Goal: Check status: Check status

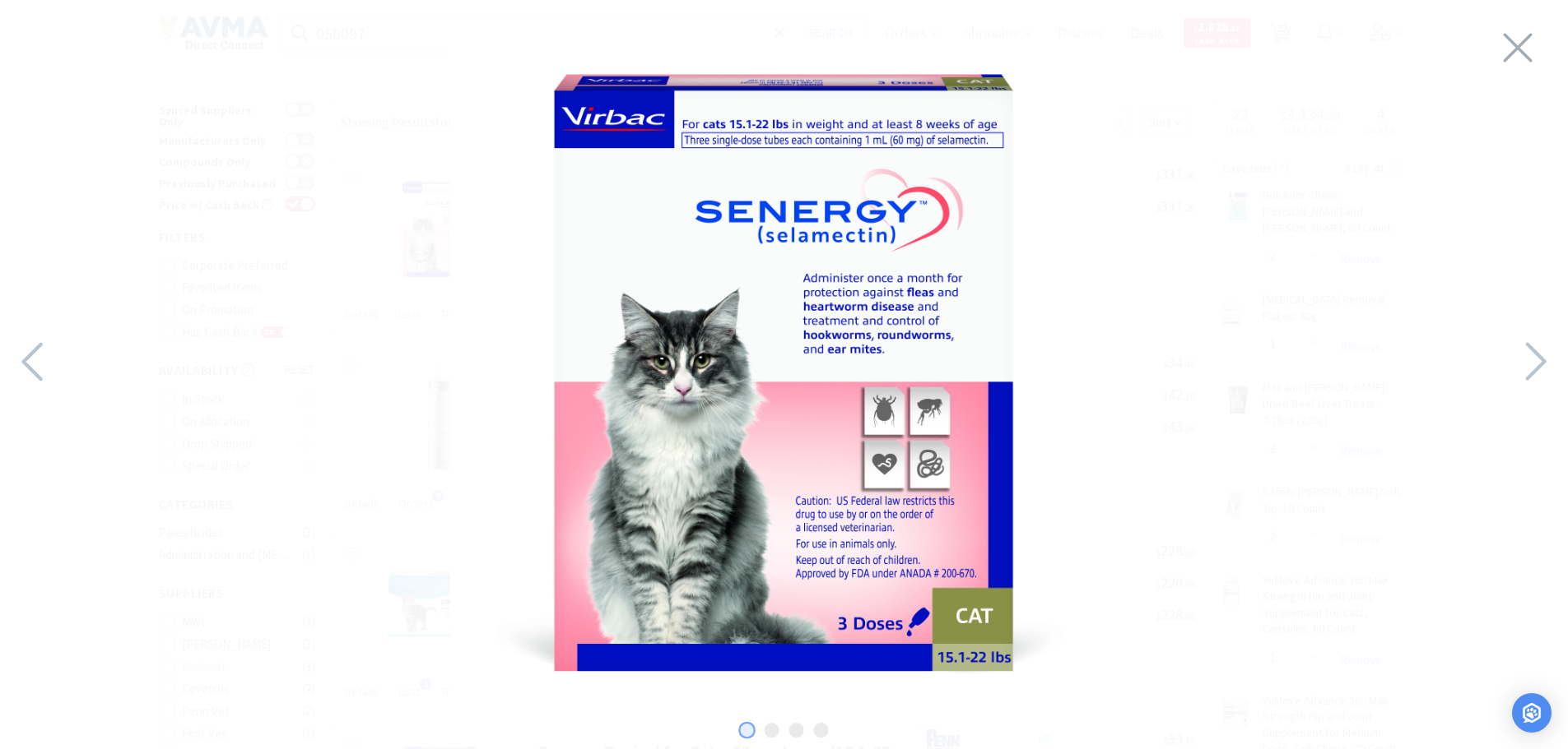
select select "2"
select select "1"
select select "3"
select select "2"
select select "1"
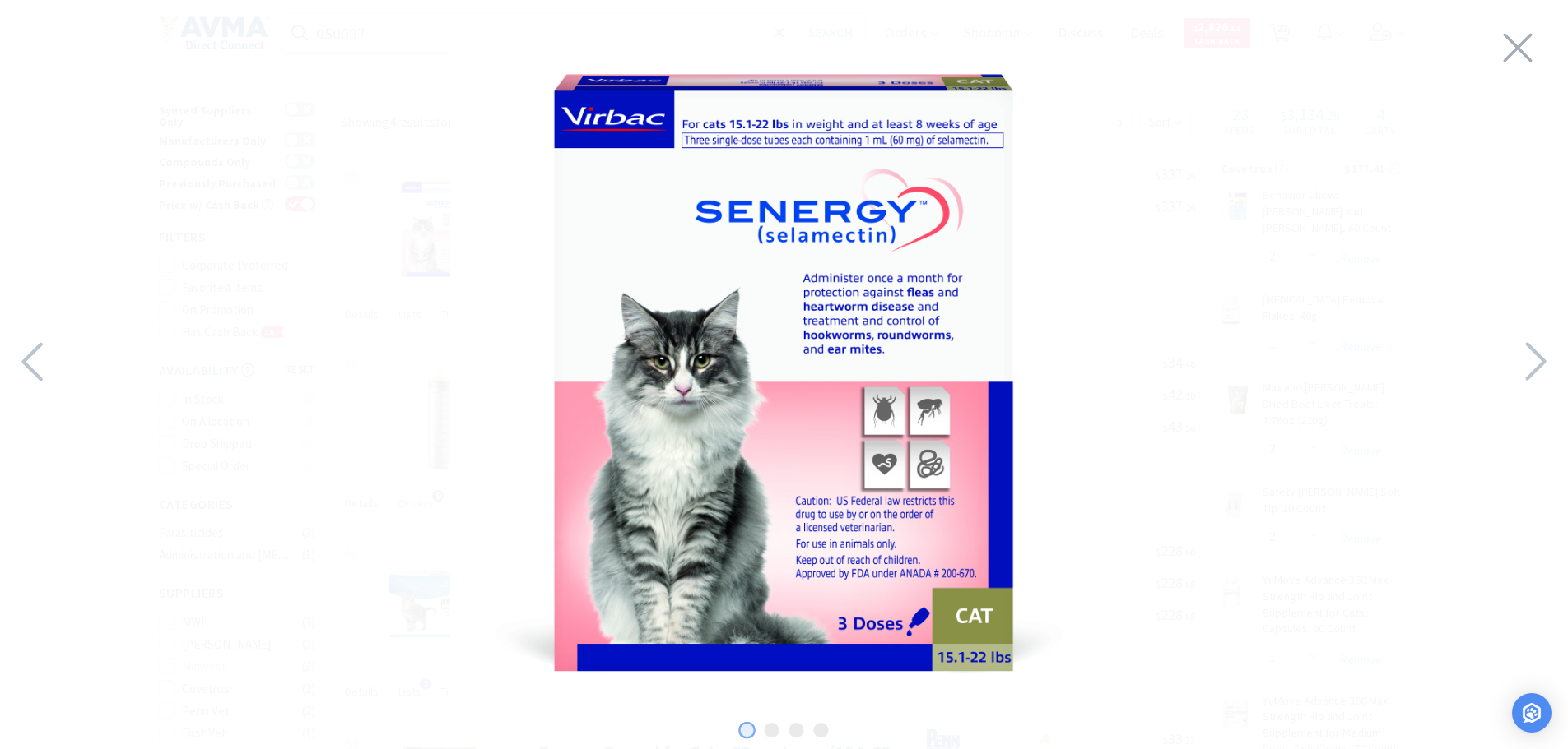
select select "1"
select select "20"
select select "1"
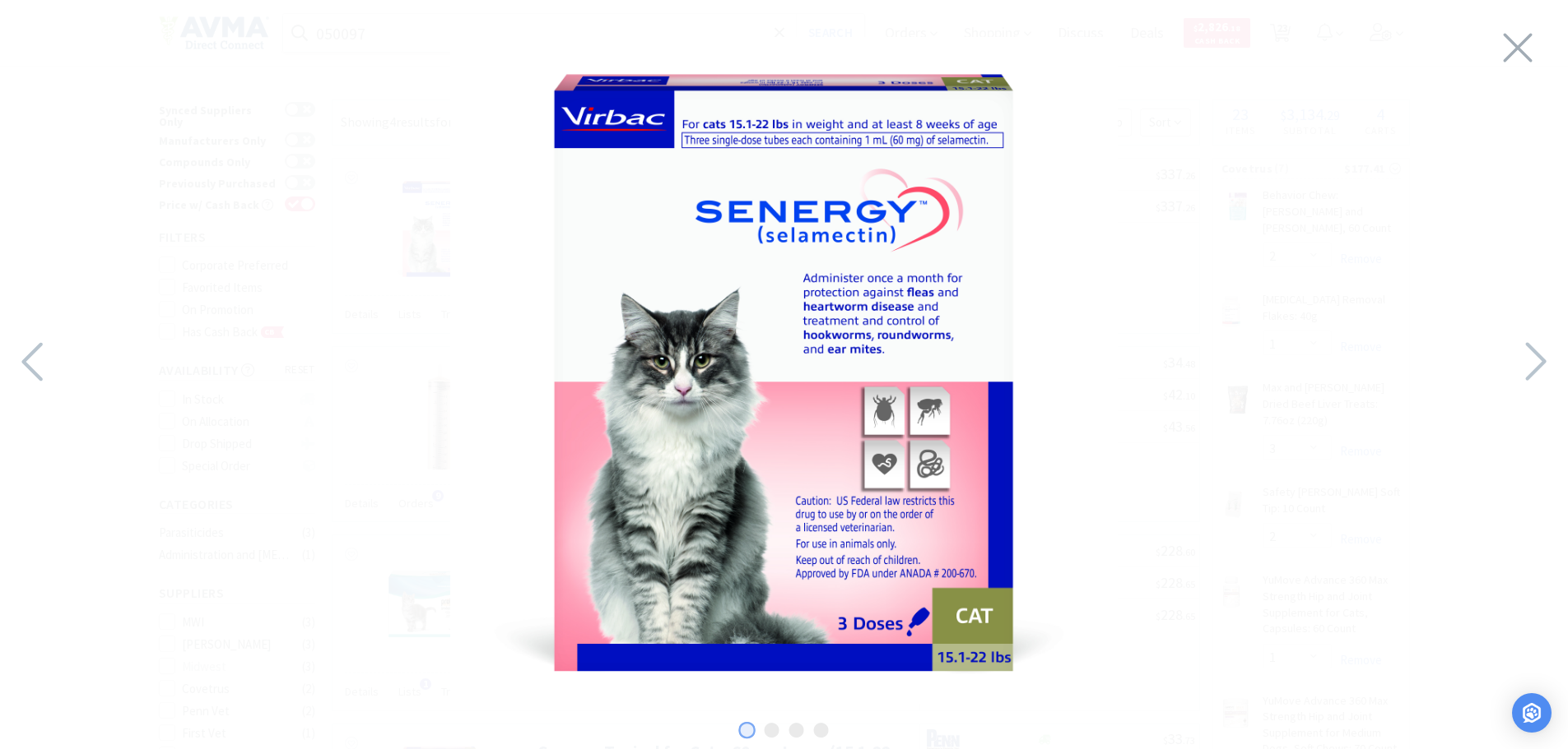
select select "4"
select select "5"
select select "1"
select select "6"
select select "13"
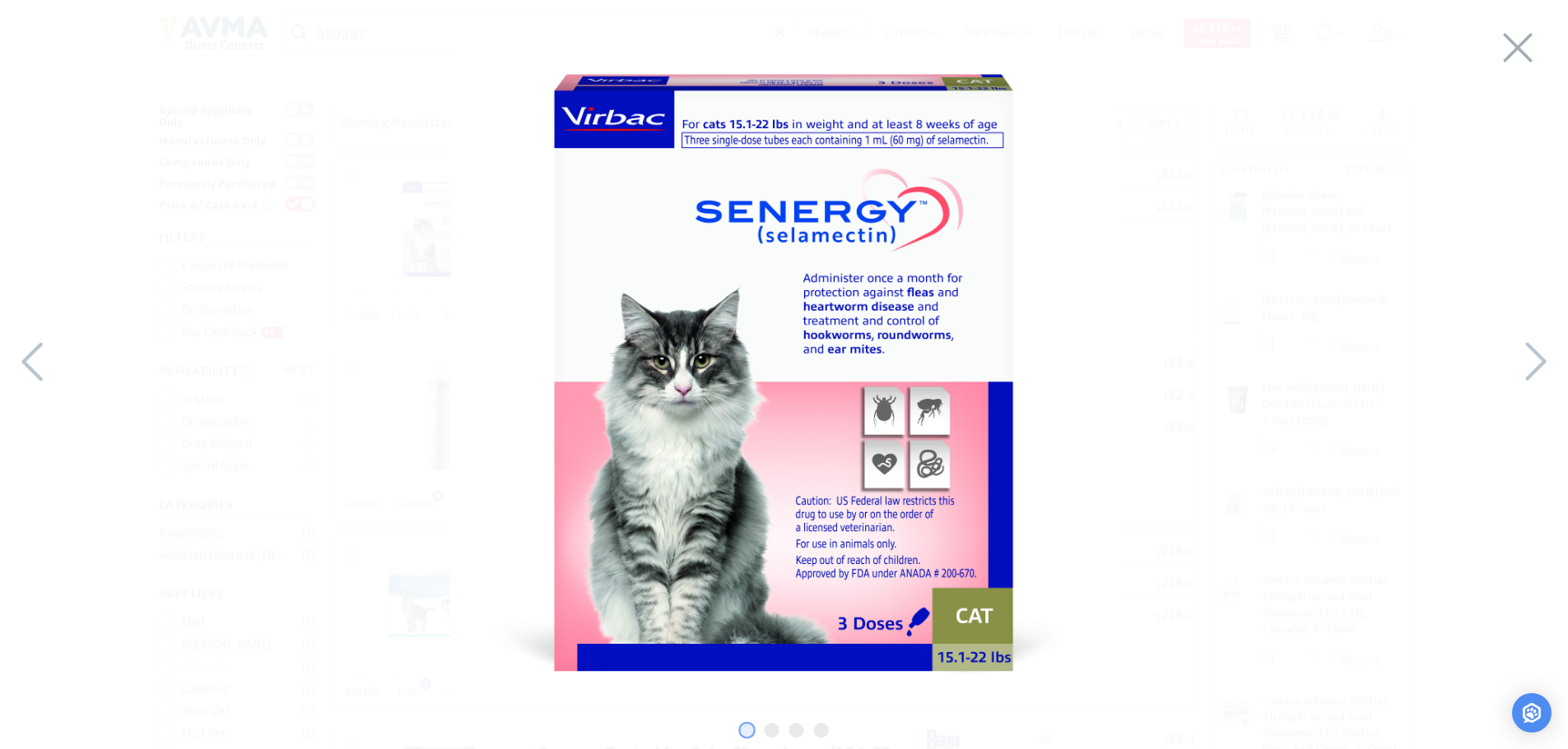
select select "1"
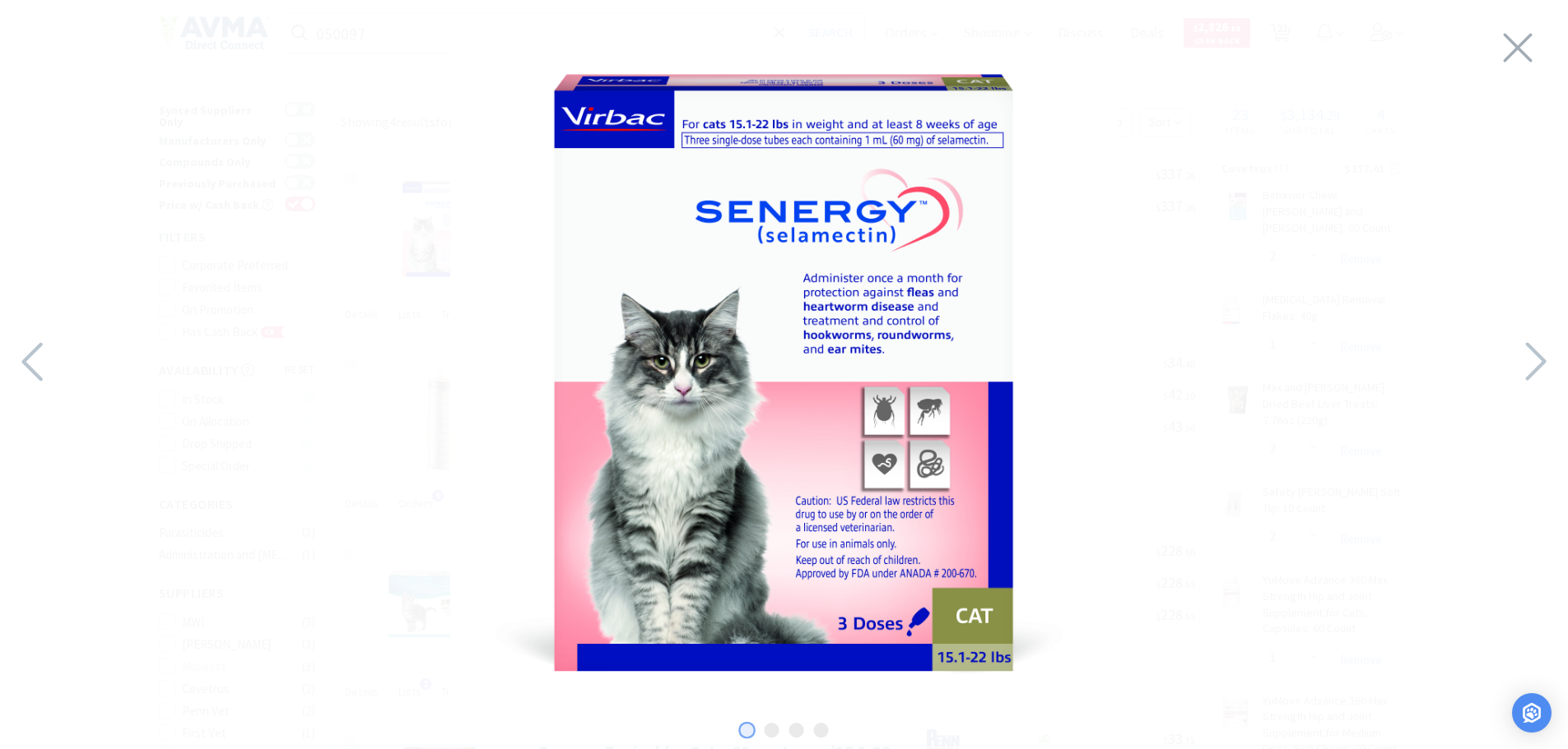
select select "1"
click at [1536, 59] on div at bounding box center [784, 370] width 1568 height 709
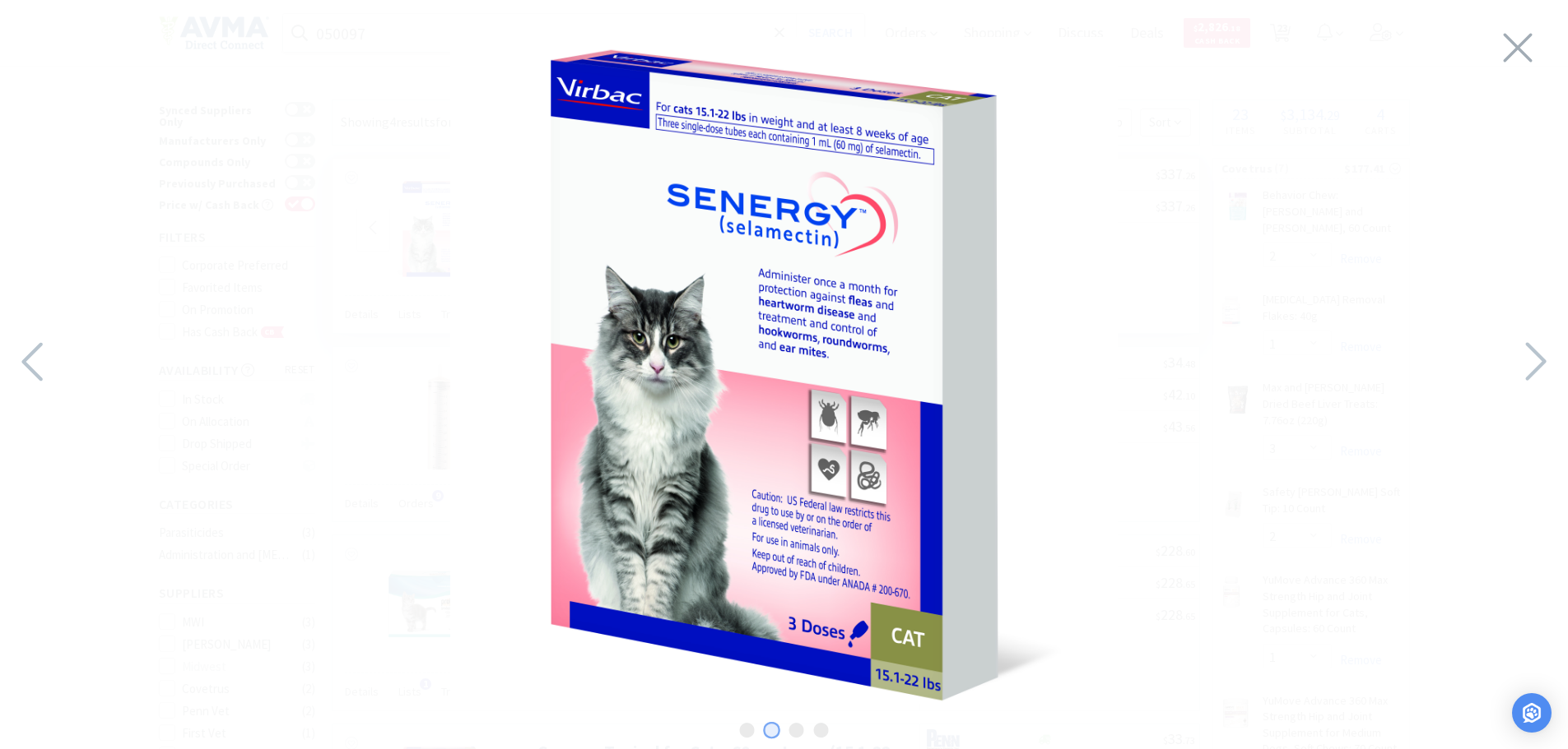
click at [1517, 322] on div at bounding box center [784, 370] width 1568 height 709
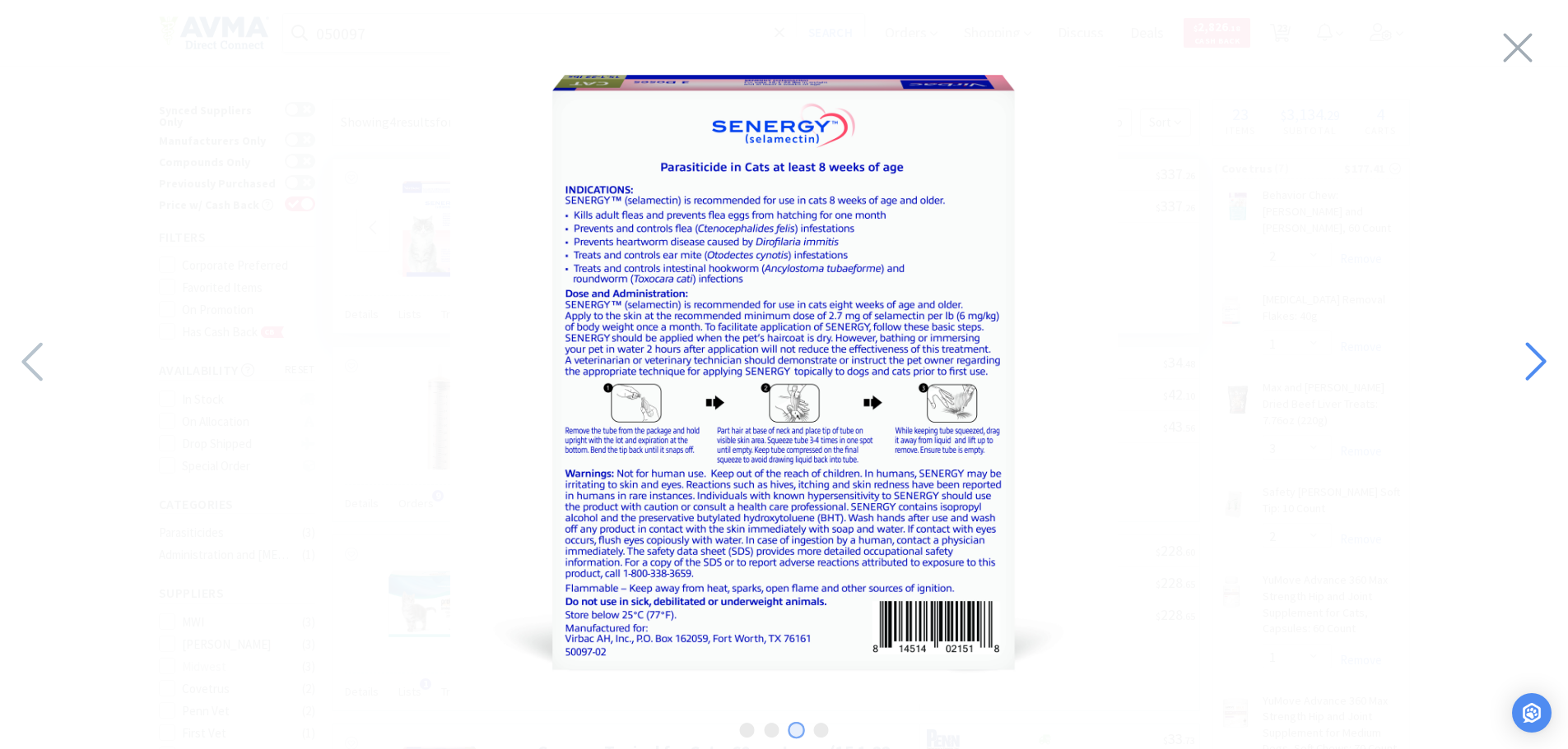
click at [1523, 342] on icon at bounding box center [1534, 361] width 35 height 56
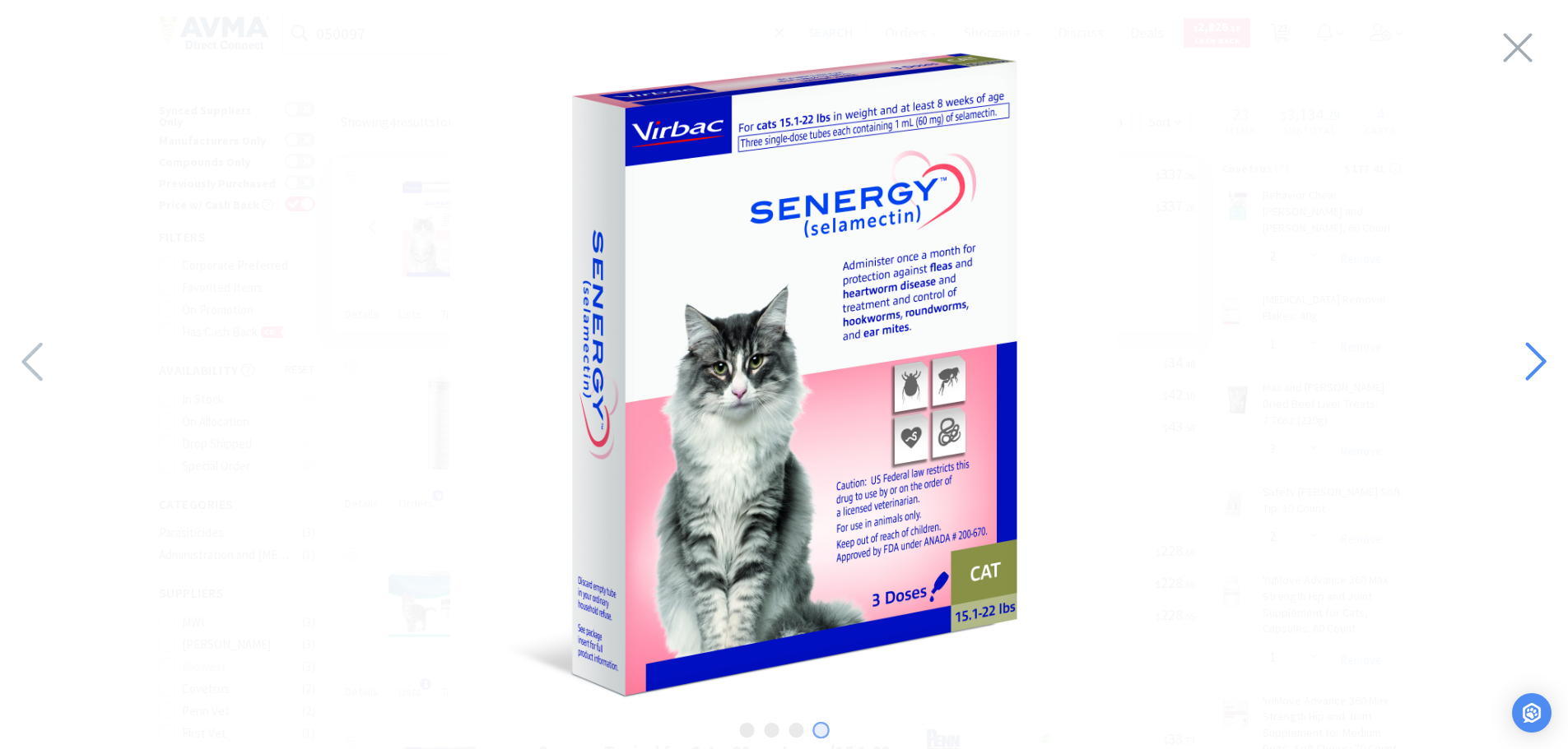
click at [1523, 342] on icon at bounding box center [1534, 361] width 35 height 56
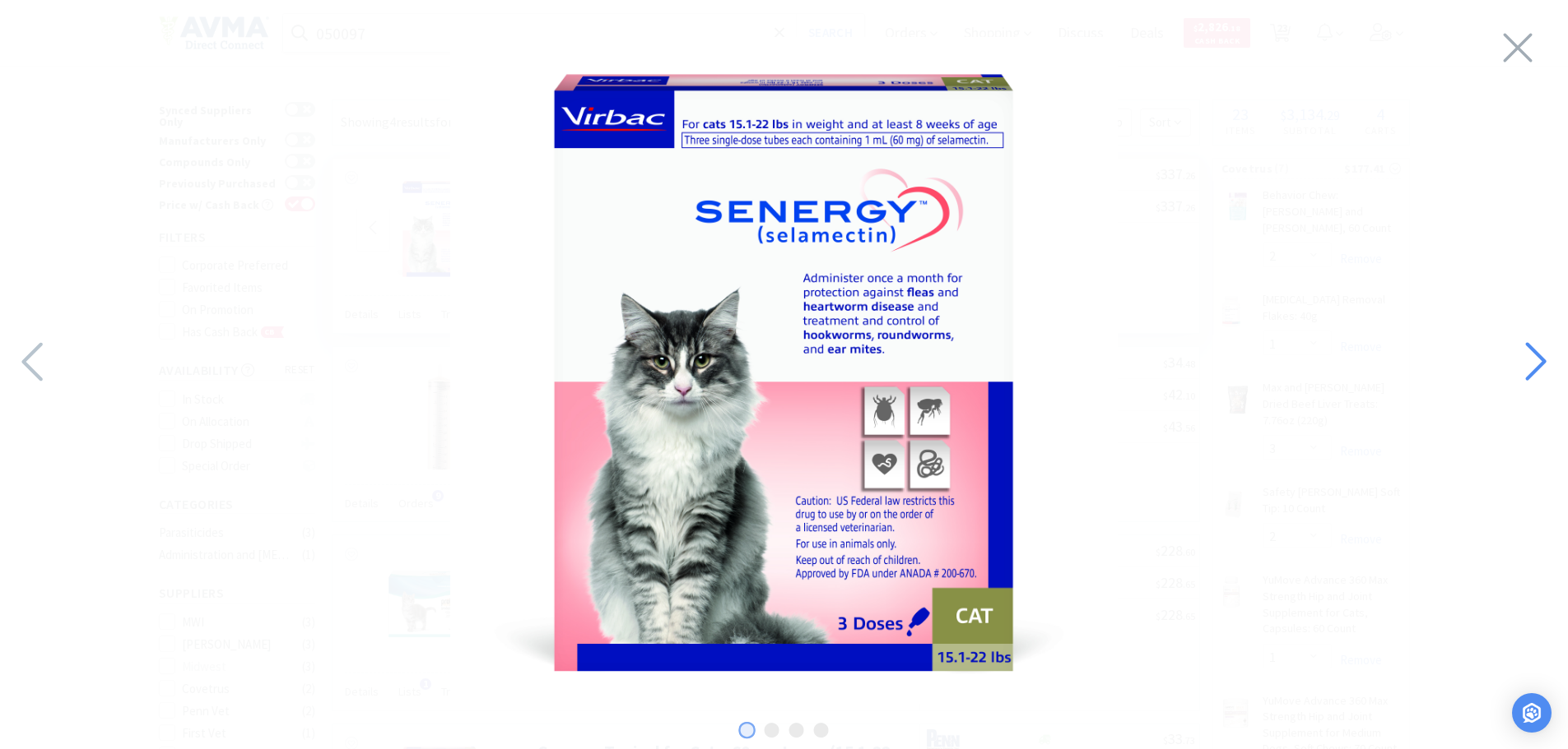
click at [1523, 342] on icon at bounding box center [1534, 361] width 35 height 56
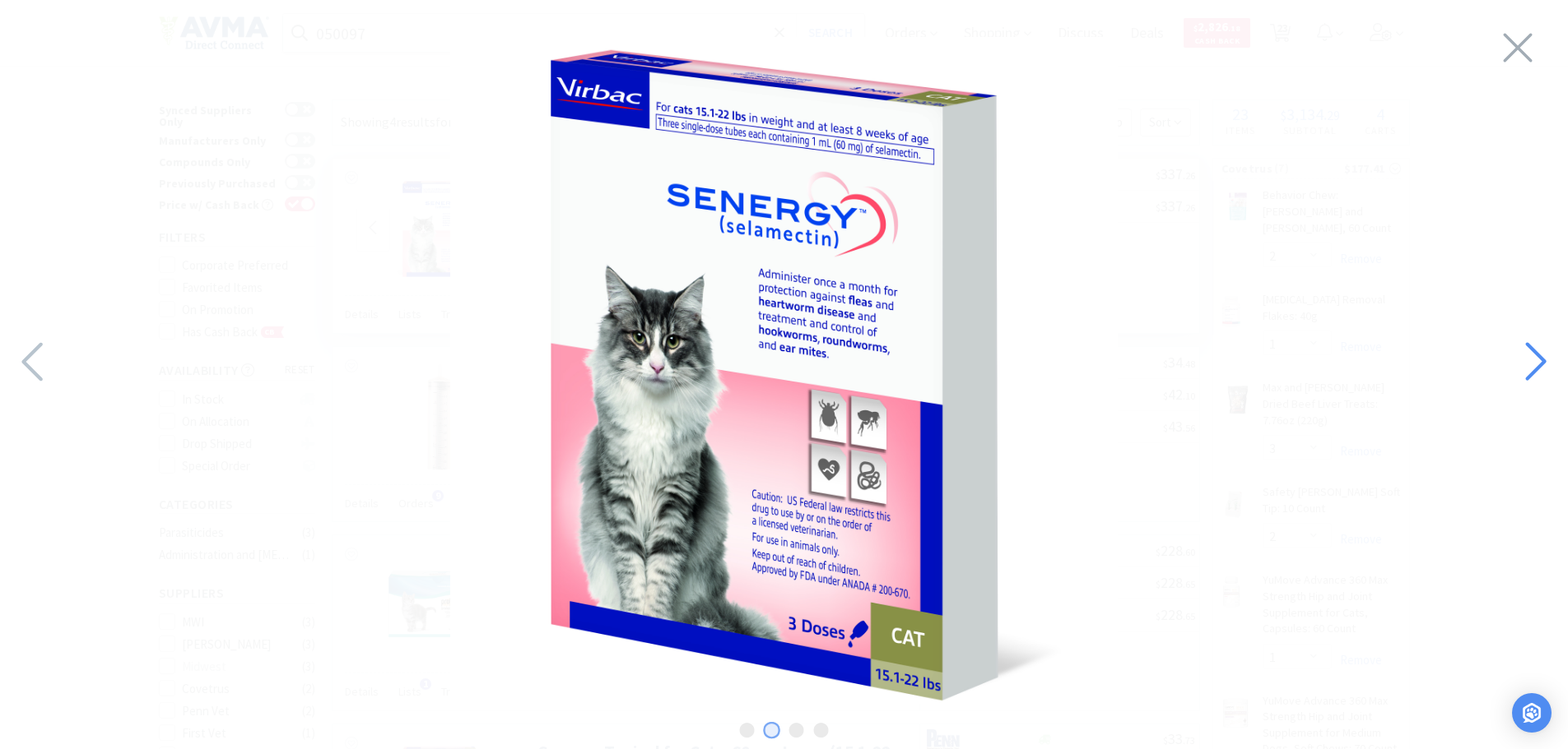
click at [1523, 342] on icon at bounding box center [1534, 361] width 35 height 56
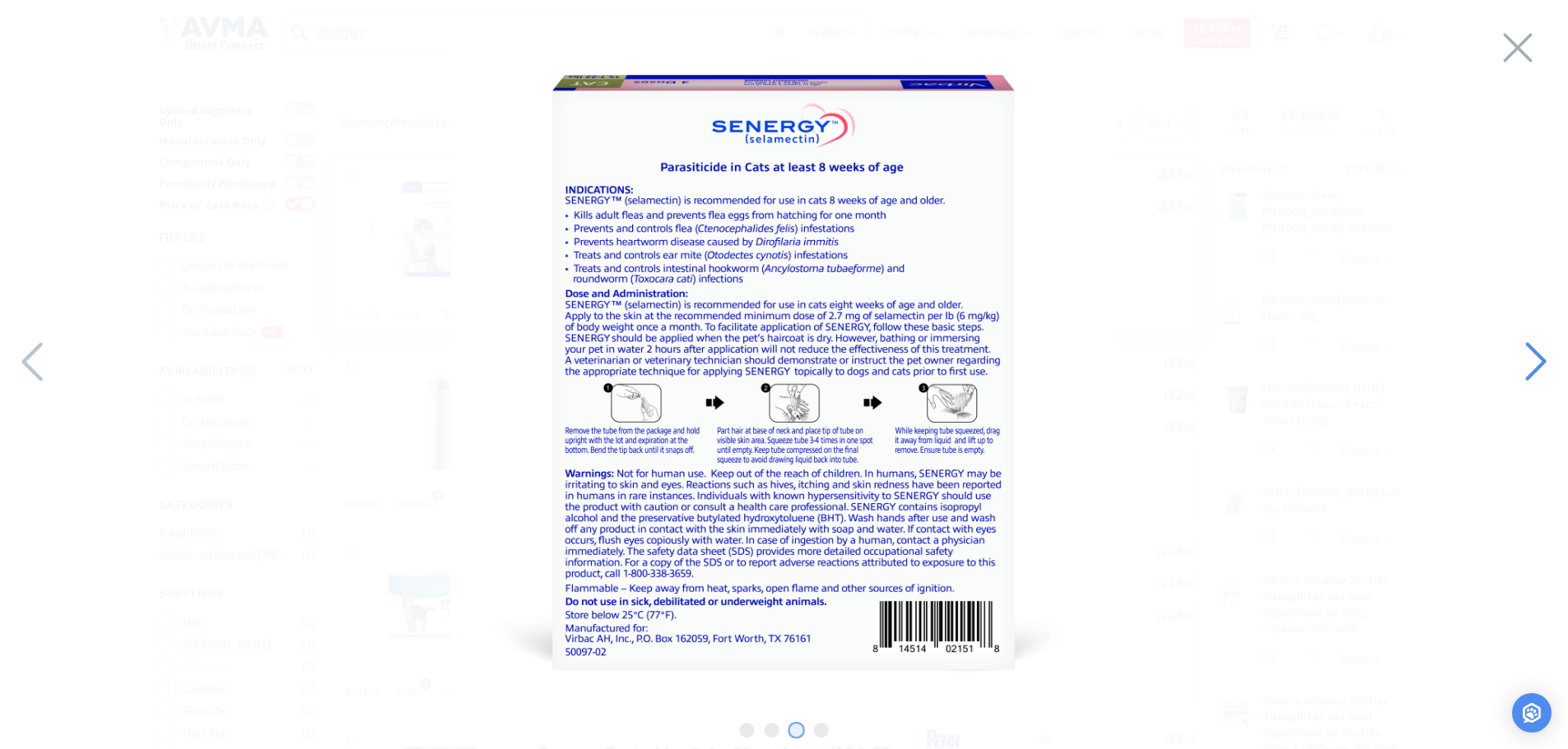
click at [1523, 342] on icon at bounding box center [1534, 361] width 35 height 56
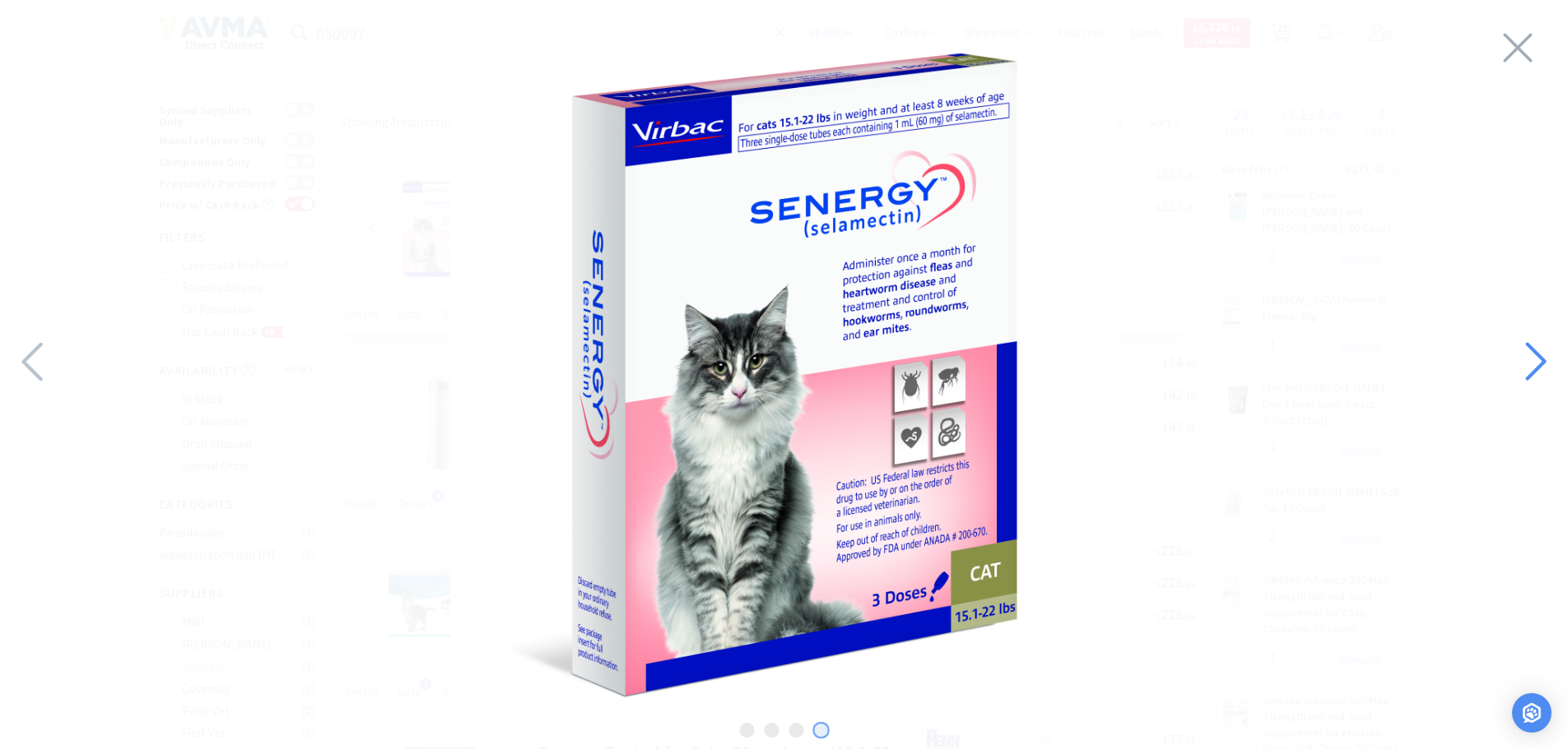
click at [1523, 342] on icon at bounding box center [1534, 361] width 35 height 56
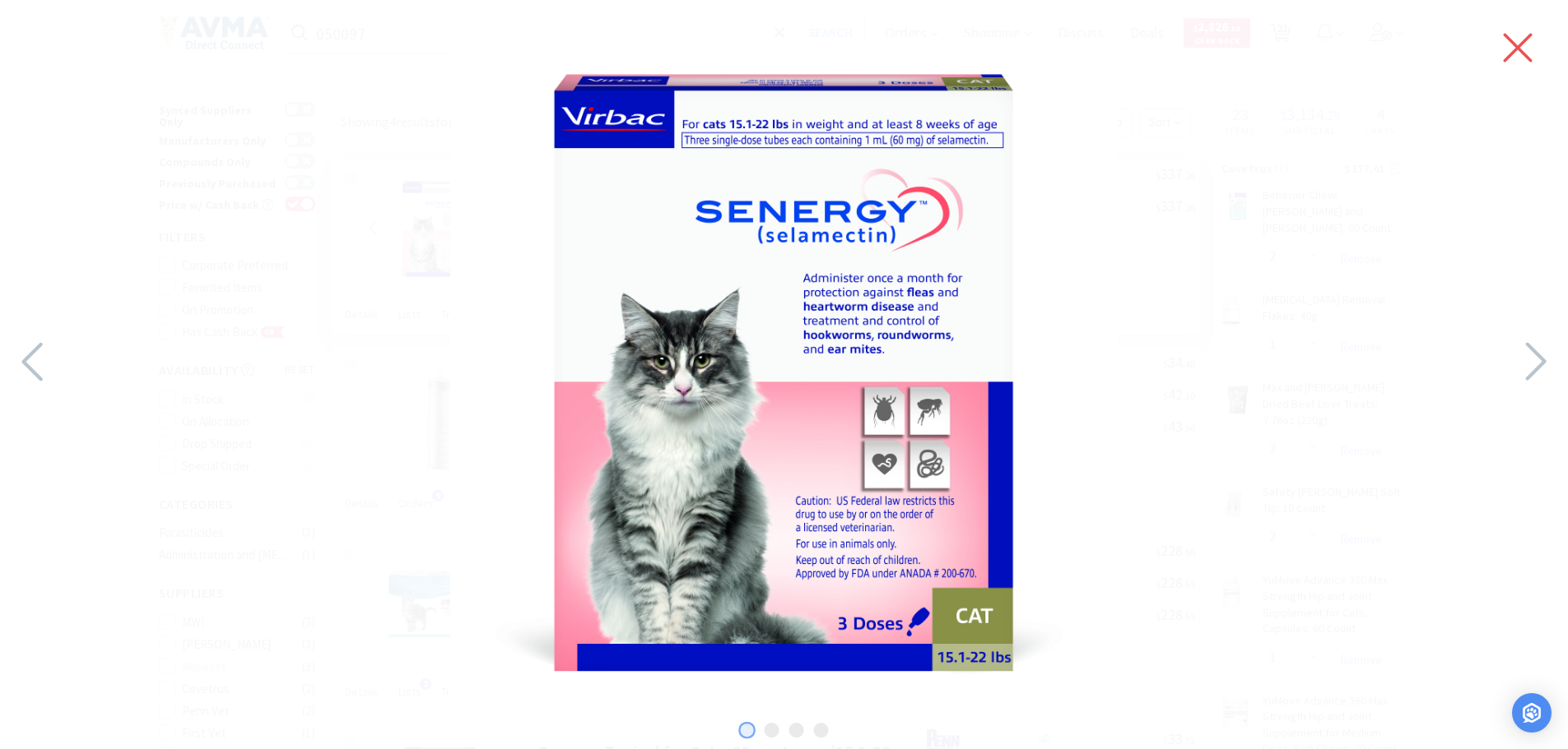
click at [1513, 48] on icon at bounding box center [1518, 48] width 35 height 46
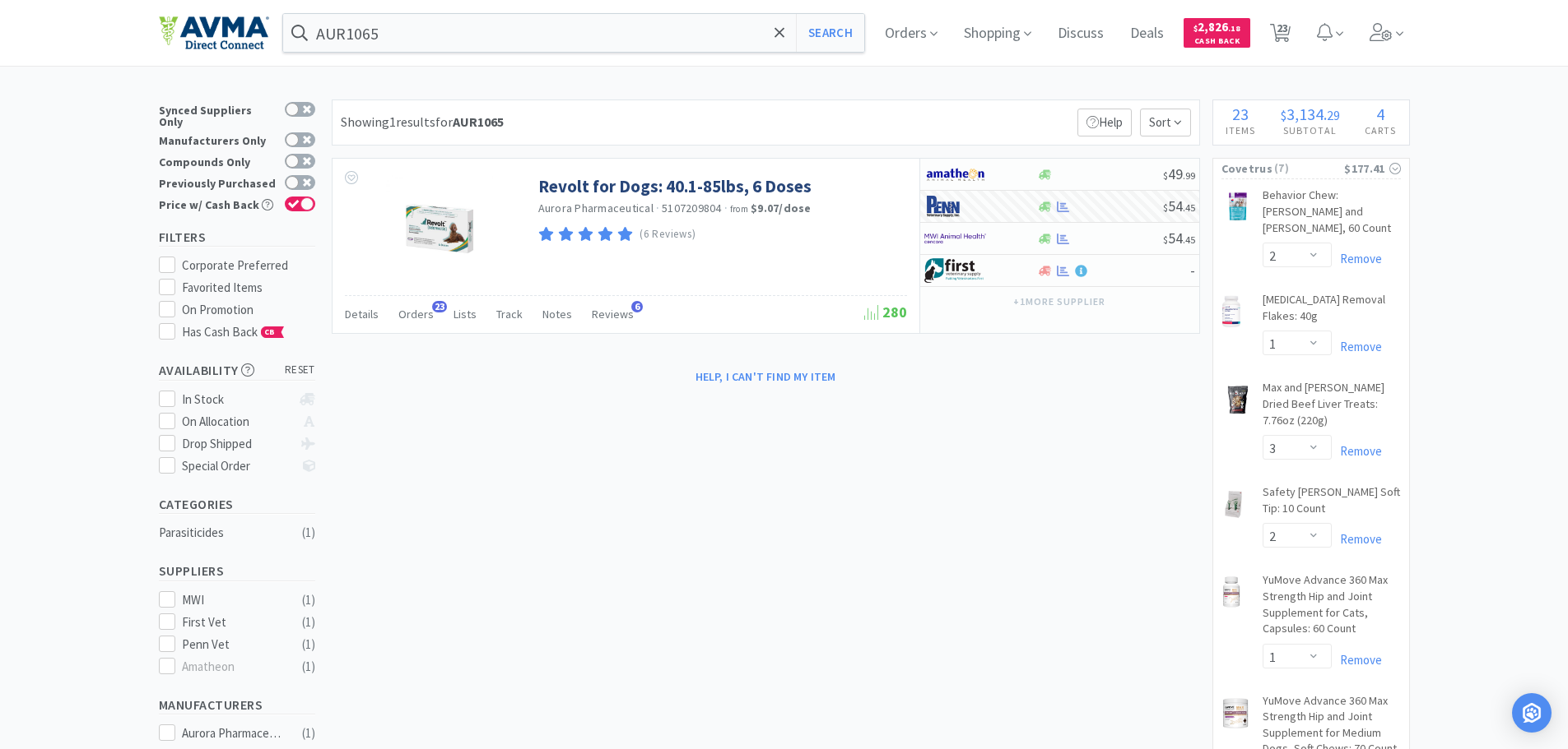
type input "[MEDICAL_DATA]"
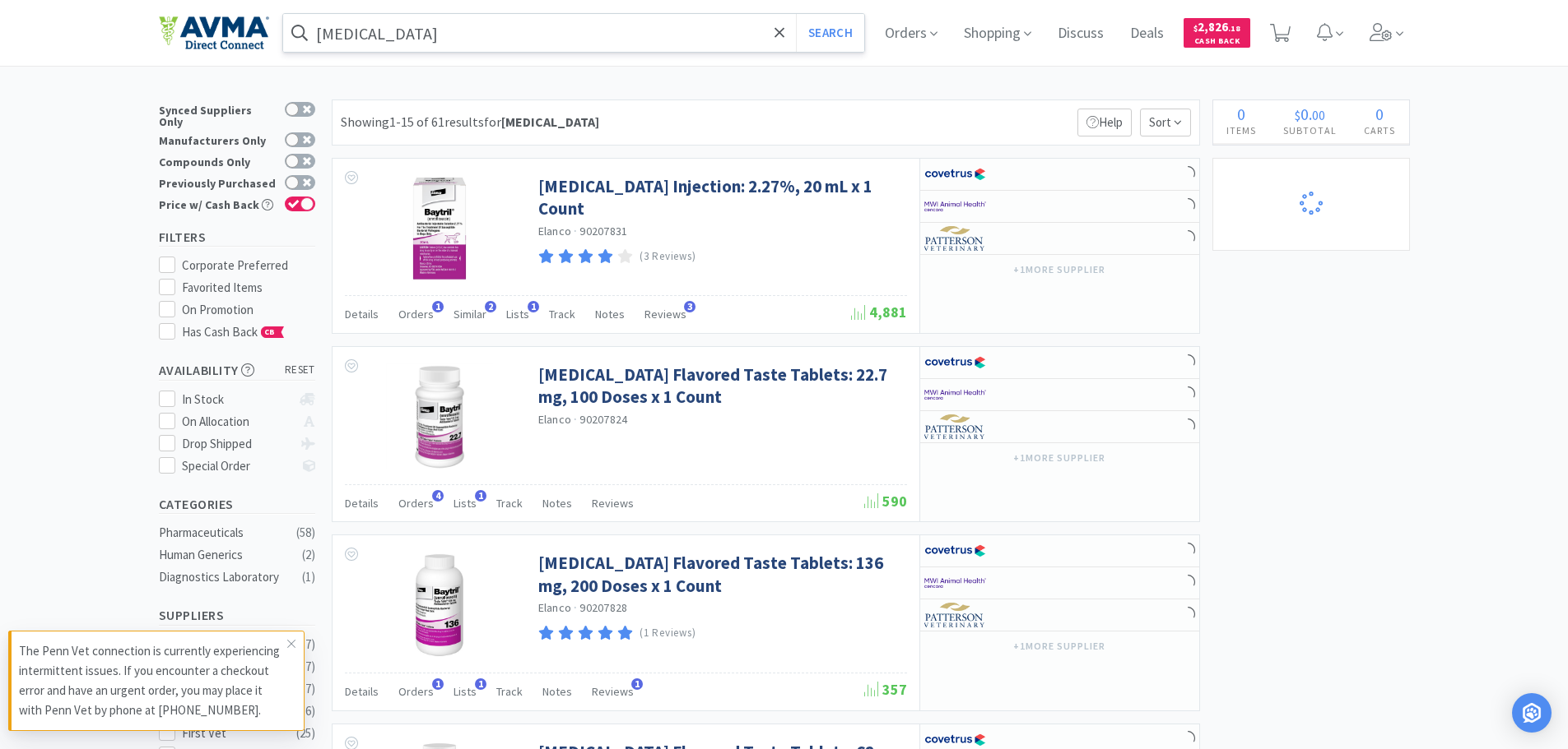
click at [390, 41] on input "[MEDICAL_DATA]" at bounding box center [574, 33] width 582 height 38
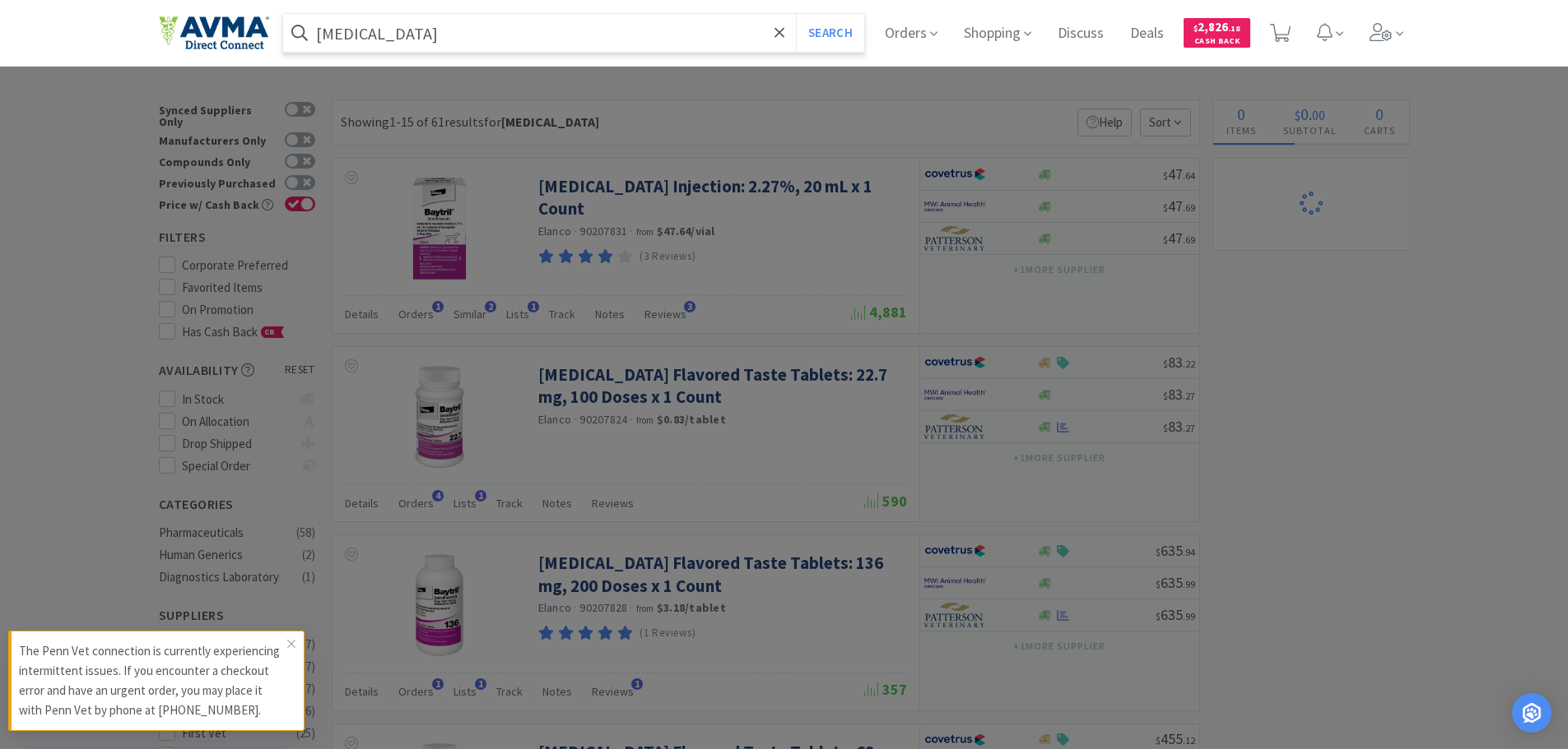
select select "1"
paste input "078441243"
type input "078441243"
click at [796, 14] on button "Search" at bounding box center [830, 33] width 68 height 38
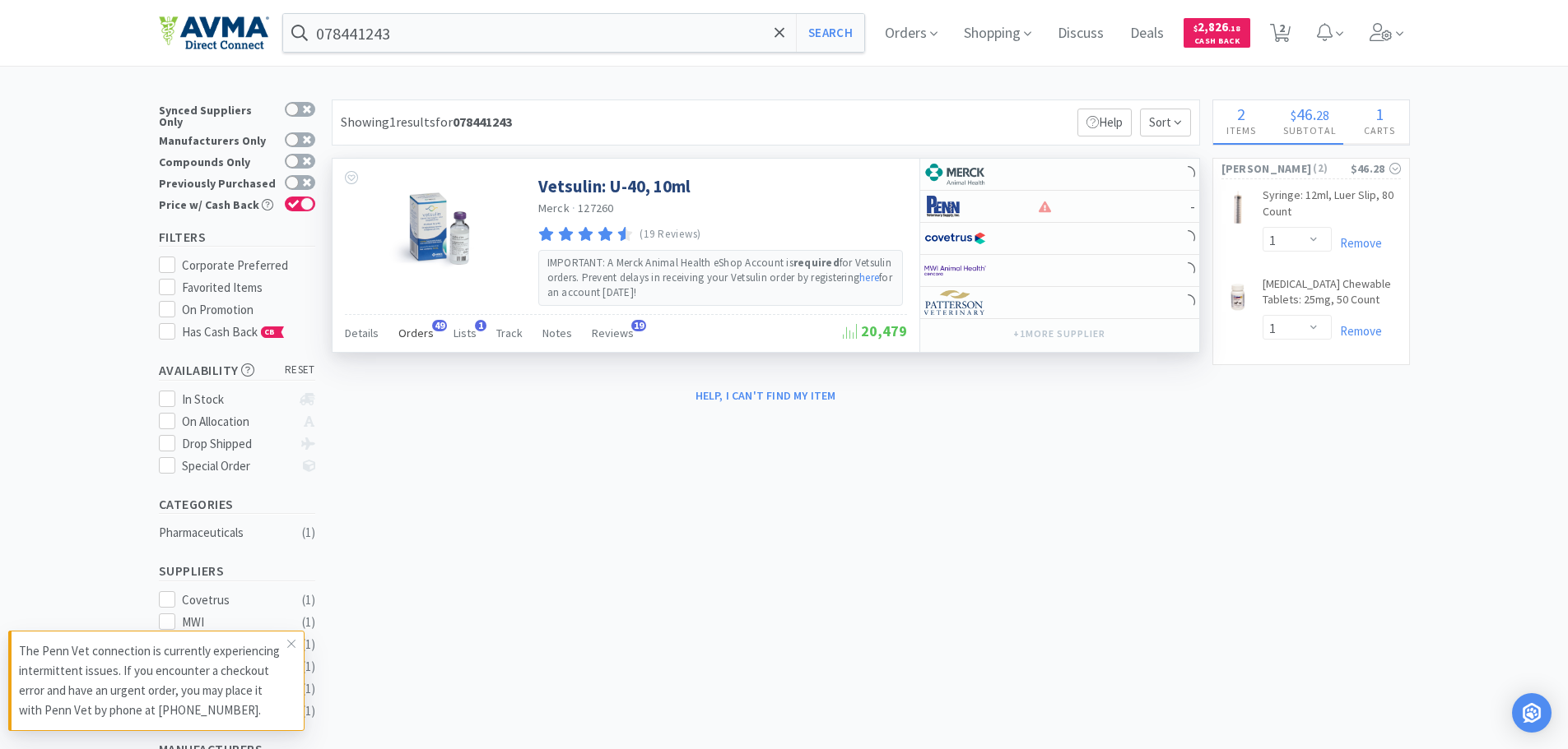
click at [412, 328] on span "Orders" at bounding box center [416, 333] width 35 height 15
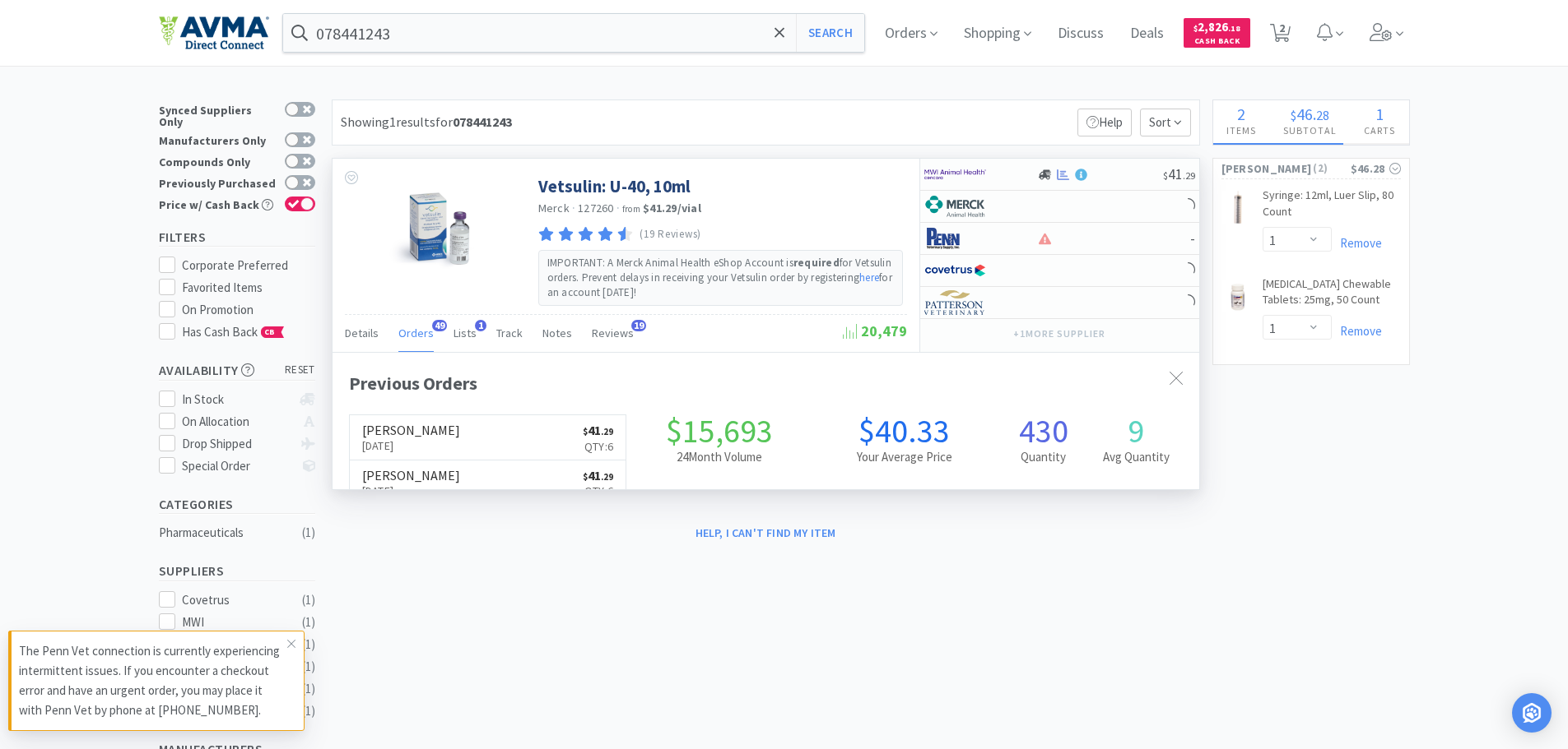
scroll to position [441, 867]
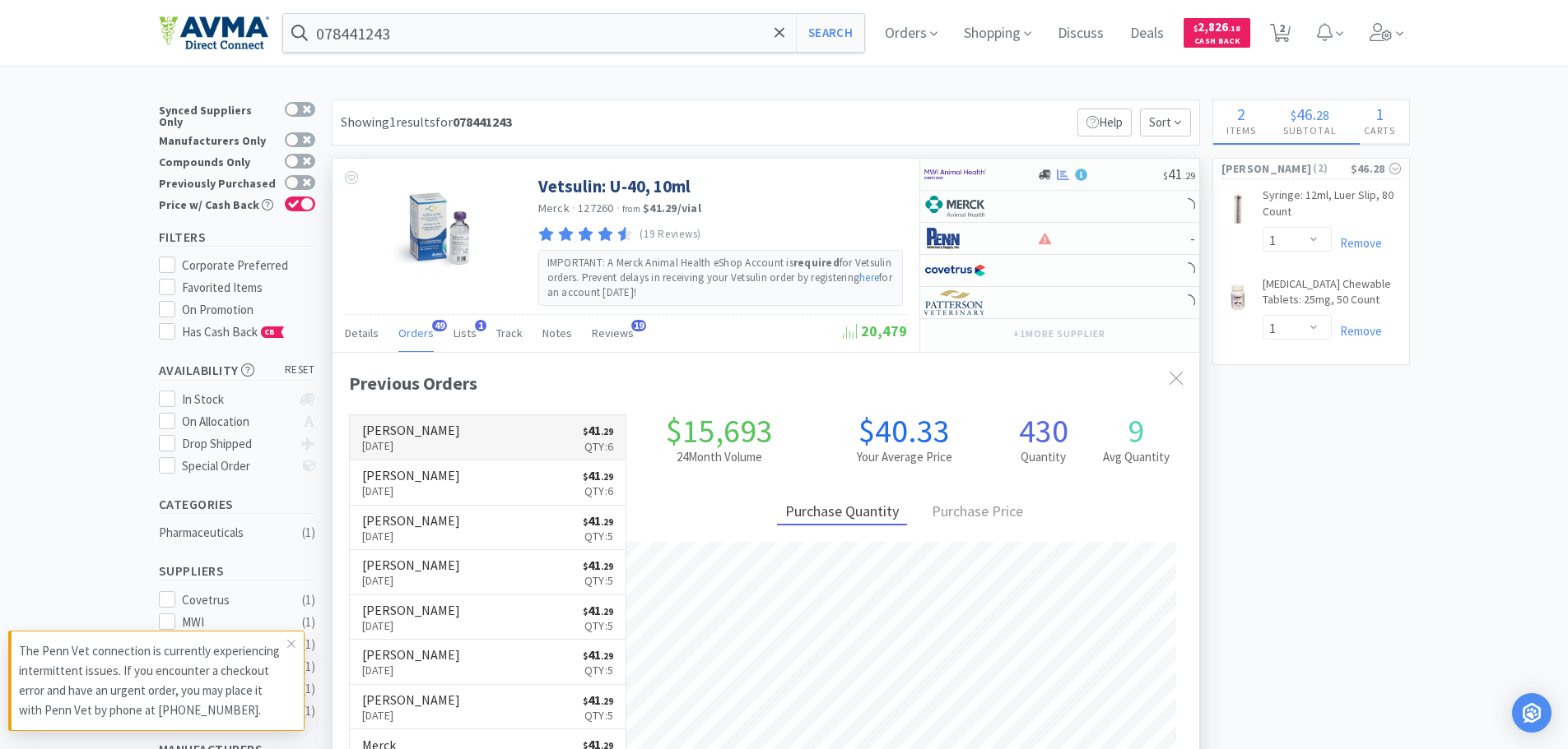
click at [427, 438] on p "[DATE]" at bounding box center [411, 446] width 98 height 18
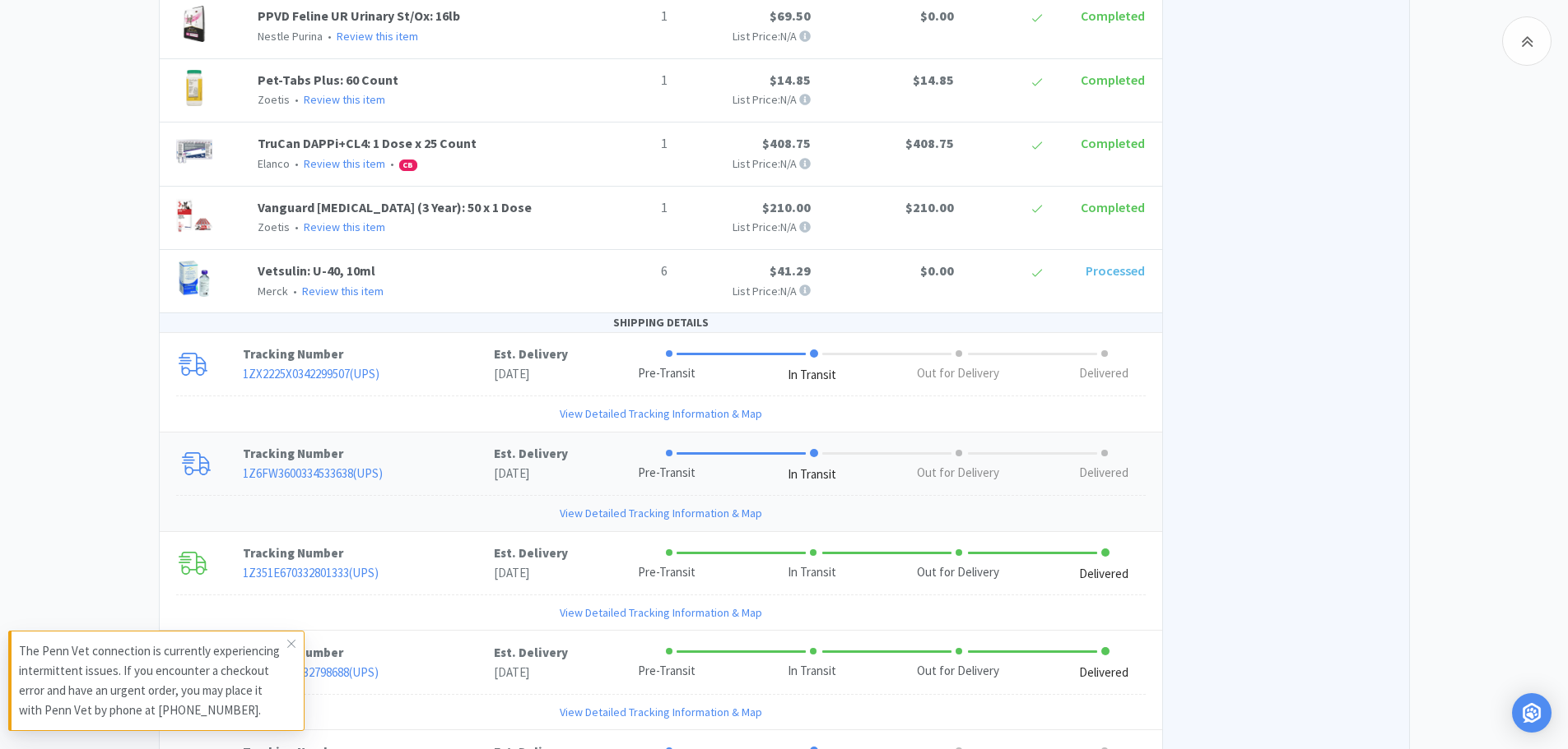
scroll to position [1240, 0]
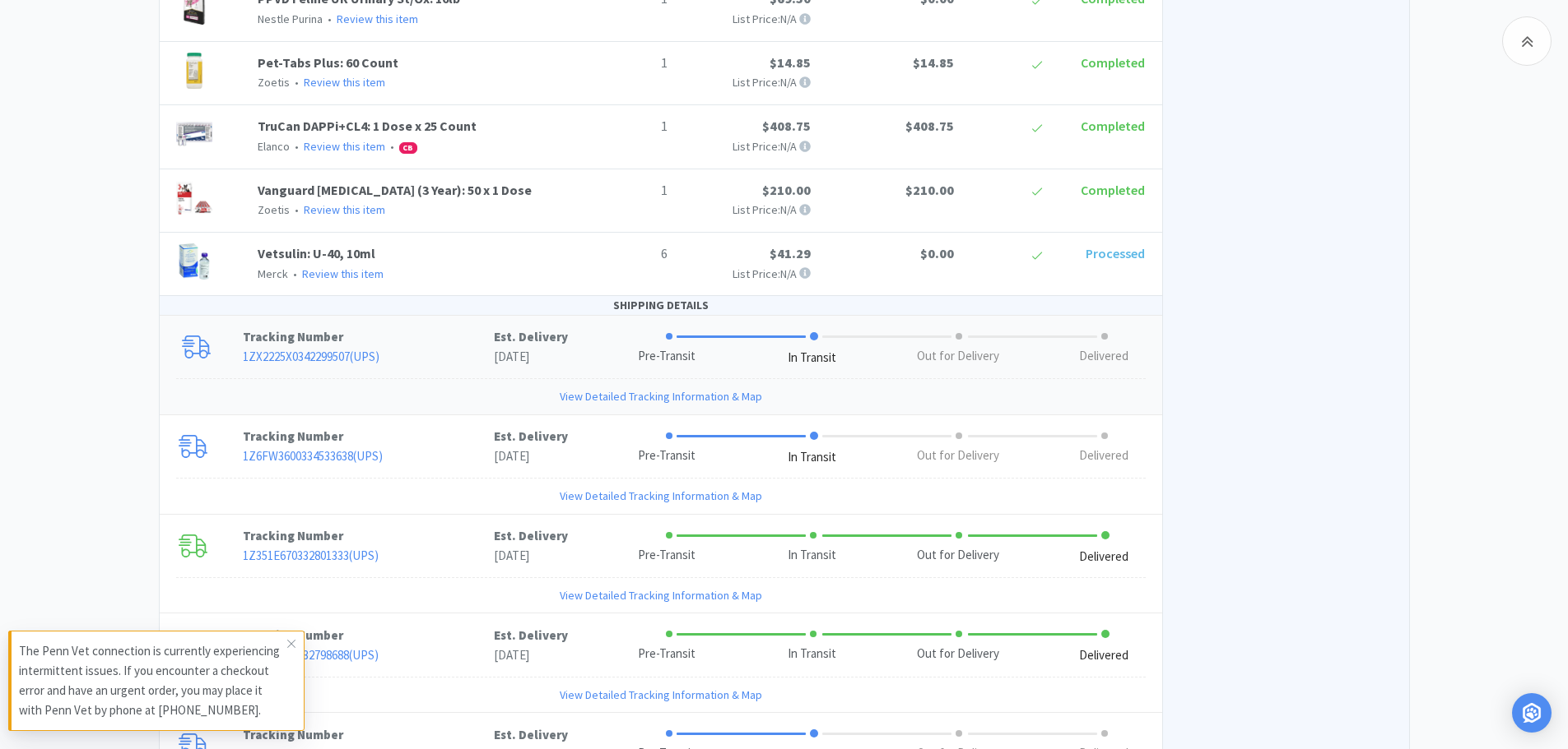
click at [346, 349] on link "1ZX2225X0342299507 ( UPS )" at bounding box center [311, 356] width 136 height 15
